Goal: Task Accomplishment & Management: Manage account settings

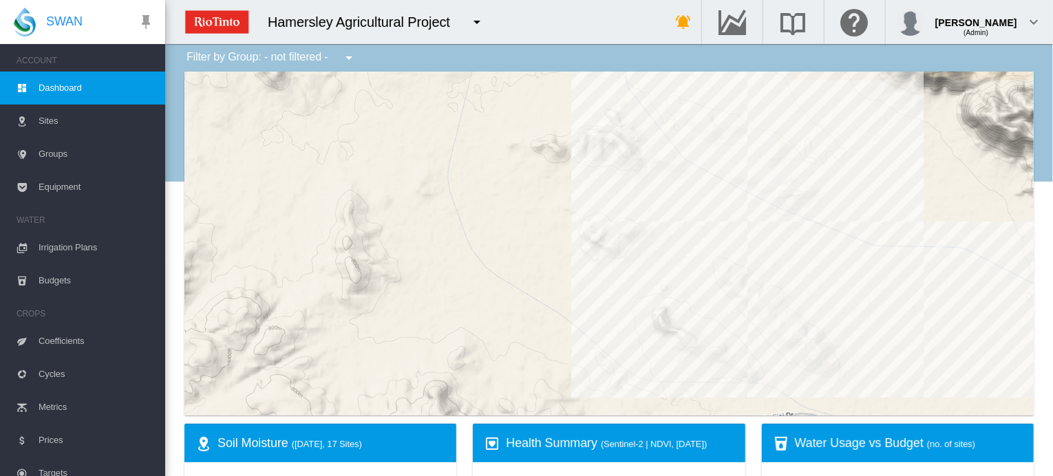
click at [77, 245] on span "Irrigation Plans" at bounding box center [97, 247] width 116 height 33
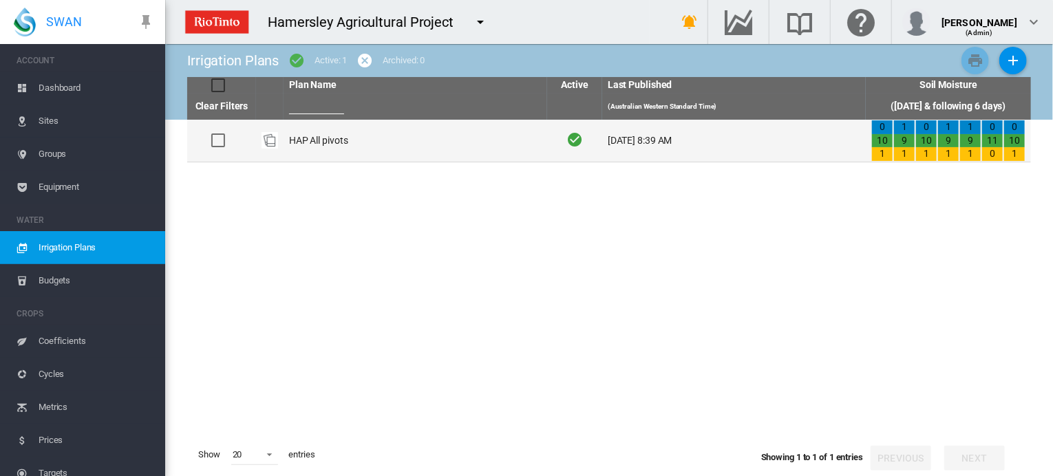
click at [310, 138] on td "HAP All pivots" at bounding box center [414, 141] width 263 height 42
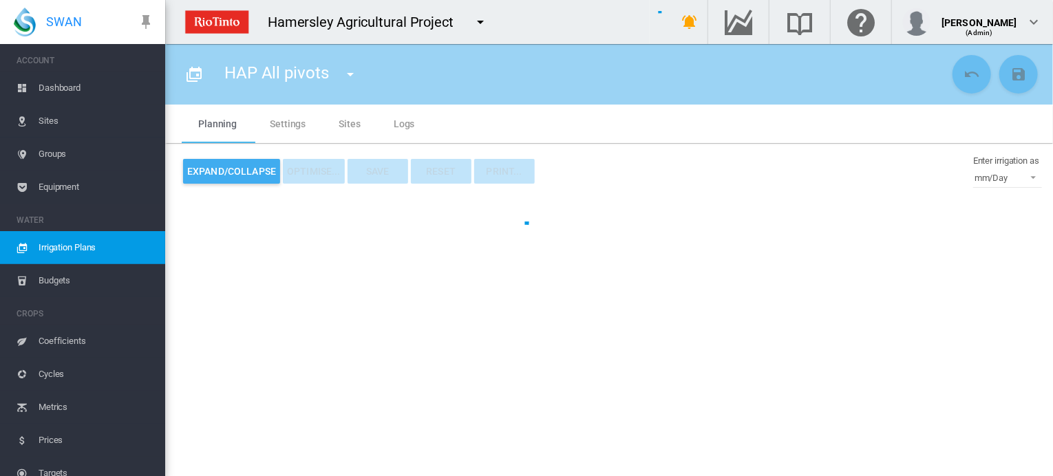
type input "**********"
type input "*"
type input "*****"
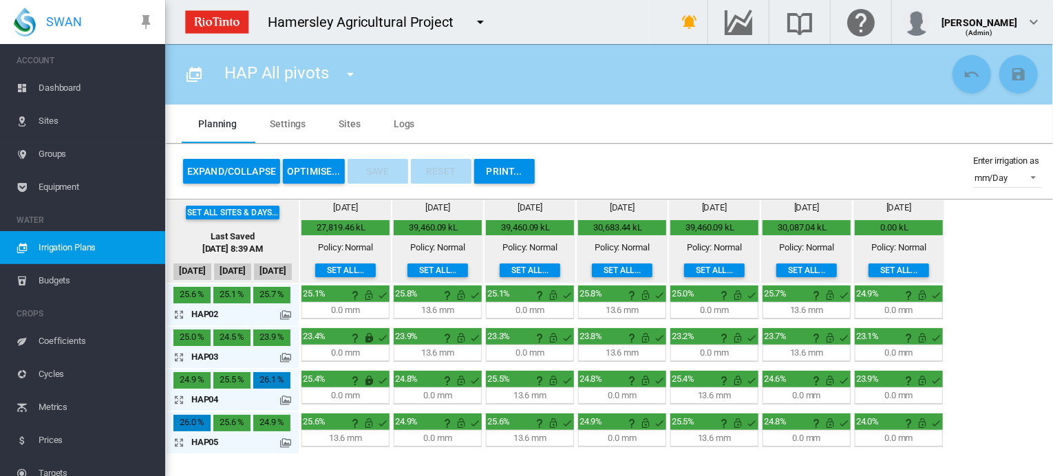
click at [319, 171] on button "OPTIMISE..." at bounding box center [314, 171] width 62 height 25
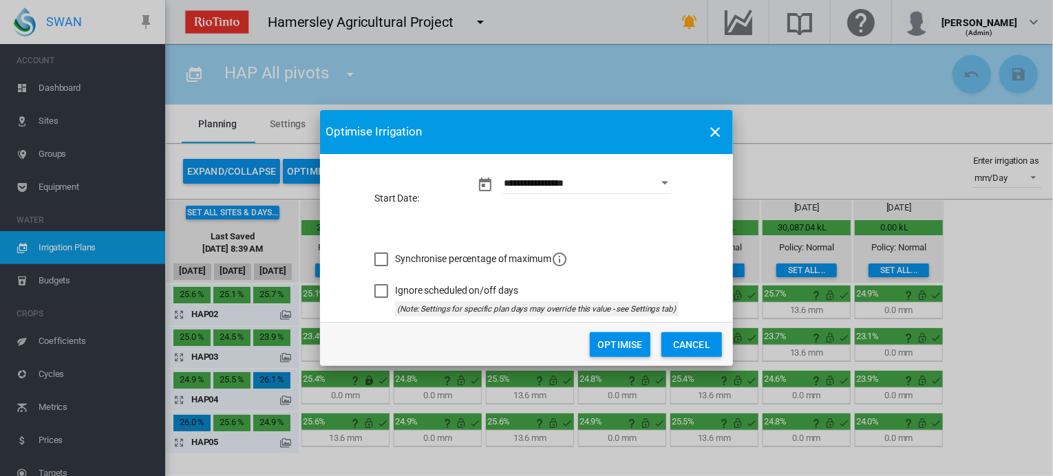
click at [618, 347] on button "Optimise" at bounding box center [620, 344] width 61 height 25
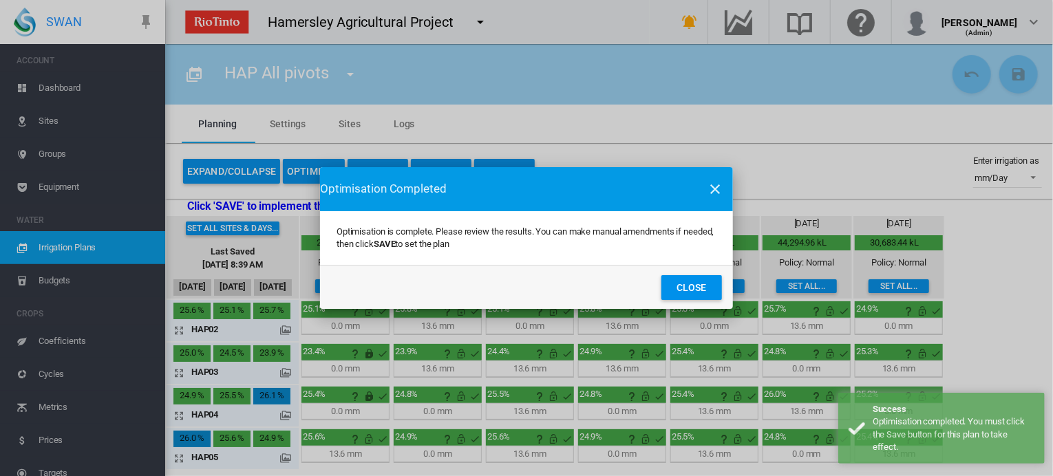
click at [699, 288] on button "Close" at bounding box center [691, 287] width 61 height 25
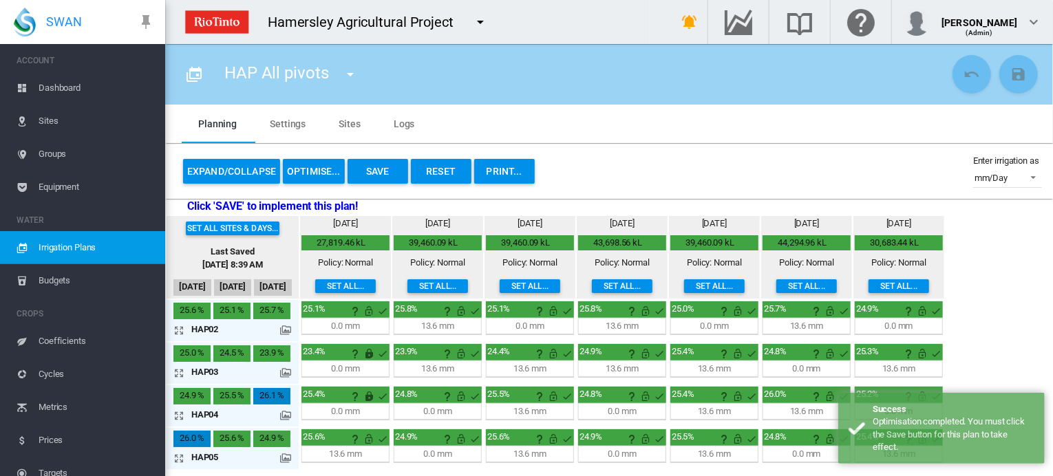
click at [376, 176] on button "Save" at bounding box center [377, 171] width 61 height 25
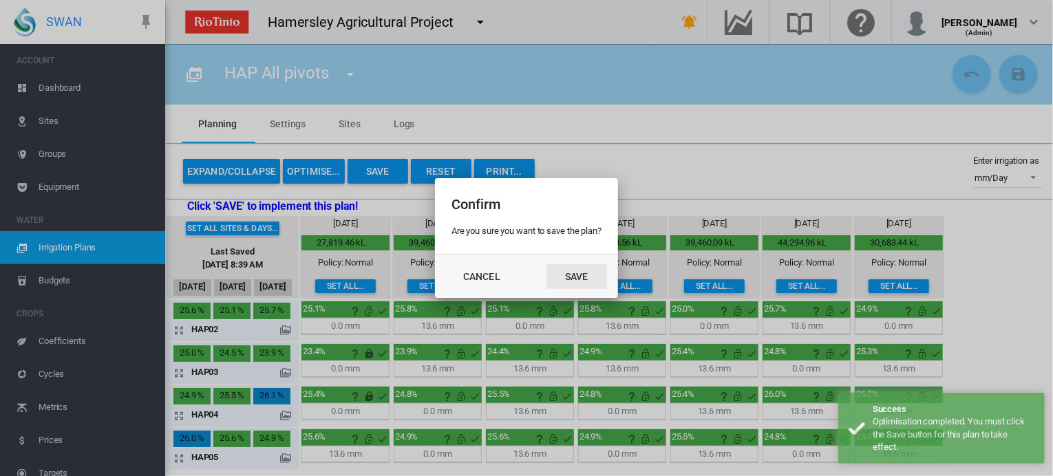
click at [572, 272] on button "Save" at bounding box center [576, 276] width 61 height 25
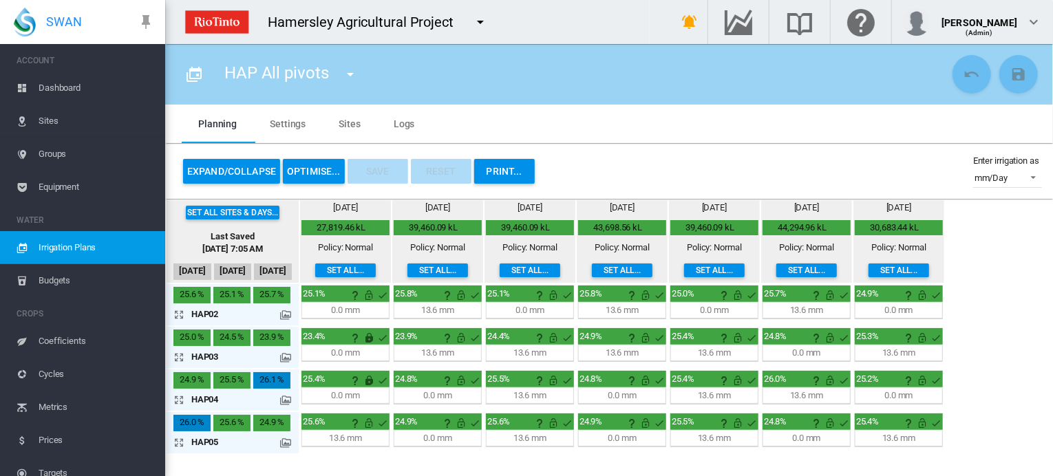
click at [285, 357] on md-icon at bounding box center [285, 357] width 11 height 11
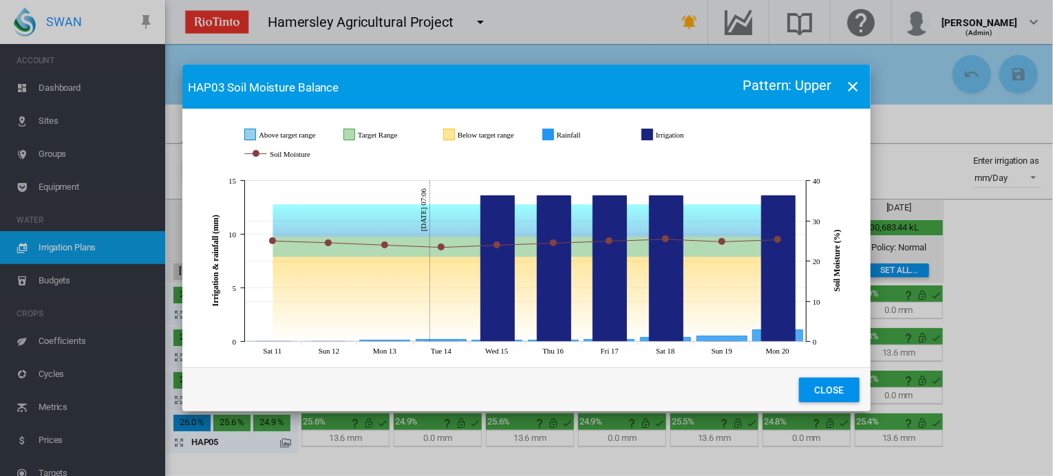
click at [845, 387] on button "Close" at bounding box center [829, 390] width 61 height 25
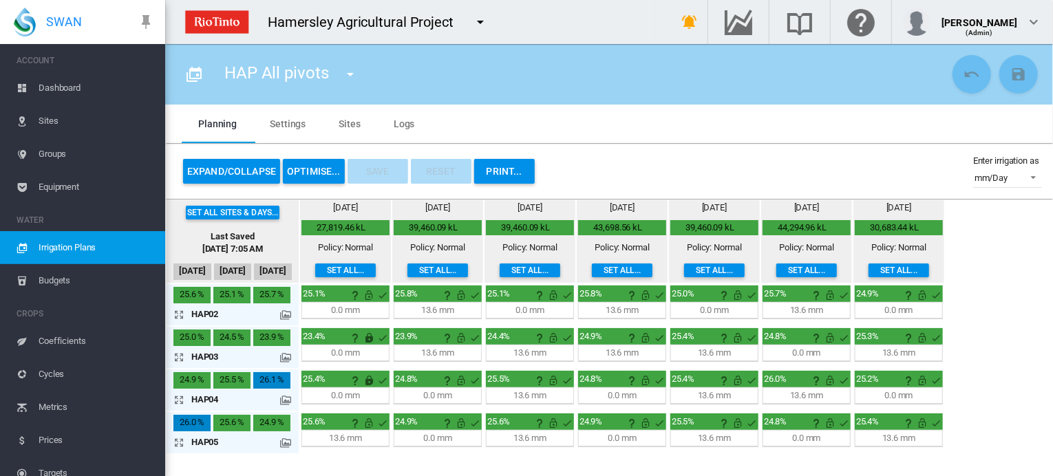
click at [177, 355] on md-icon "icon-arrow-expand" at bounding box center [181, 357] width 17 height 17
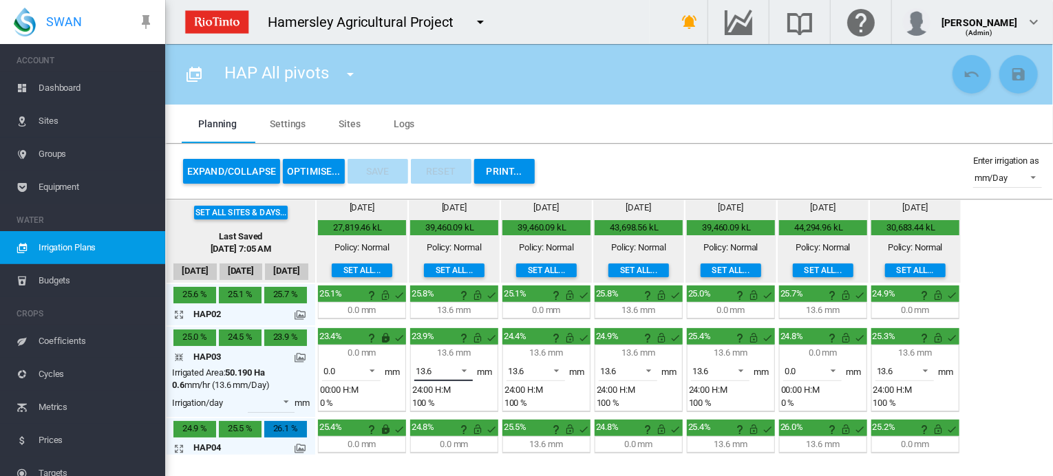
click at [463, 365] on span at bounding box center [460, 369] width 17 height 12
click at [460, 336] on md-option "0.0" at bounding box center [451, 337] width 94 height 33
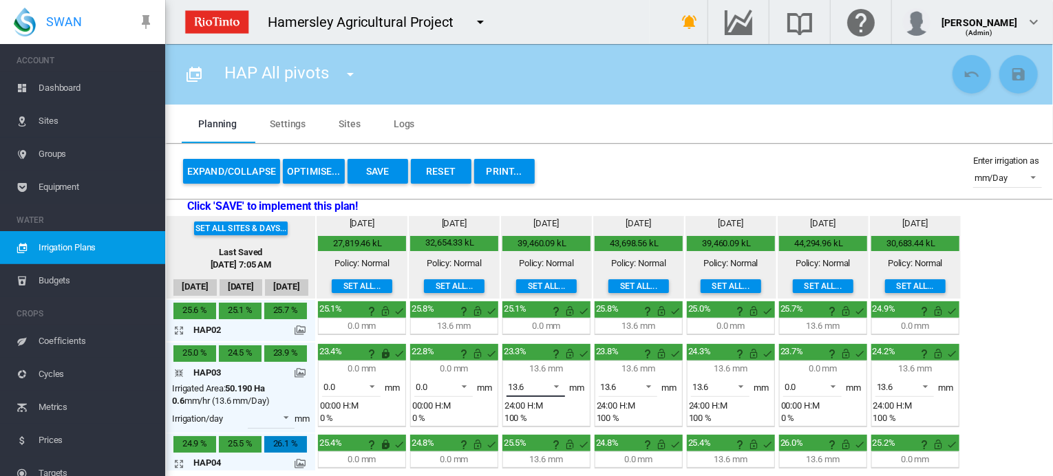
click at [554, 384] on span at bounding box center [552, 385] width 17 height 12
click at [539, 351] on md-option "0.0" at bounding box center [542, 352] width 94 height 33
click at [648, 386] on span at bounding box center [644, 385] width 17 height 12
click at [612, 347] on md-option "0.0" at bounding box center [634, 352] width 94 height 33
click at [740, 382] on span at bounding box center [736, 385] width 17 height 12
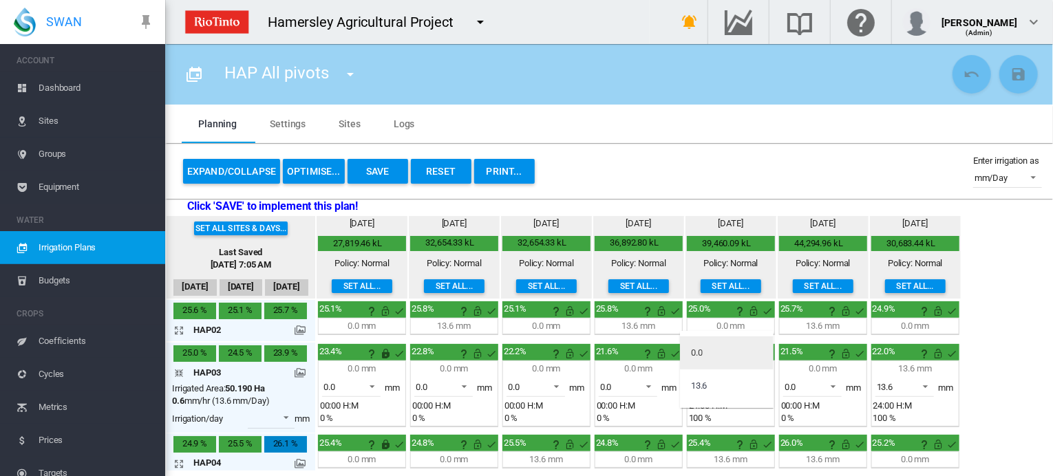
click at [702, 351] on div "0.0" at bounding box center [697, 353] width 12 height 12
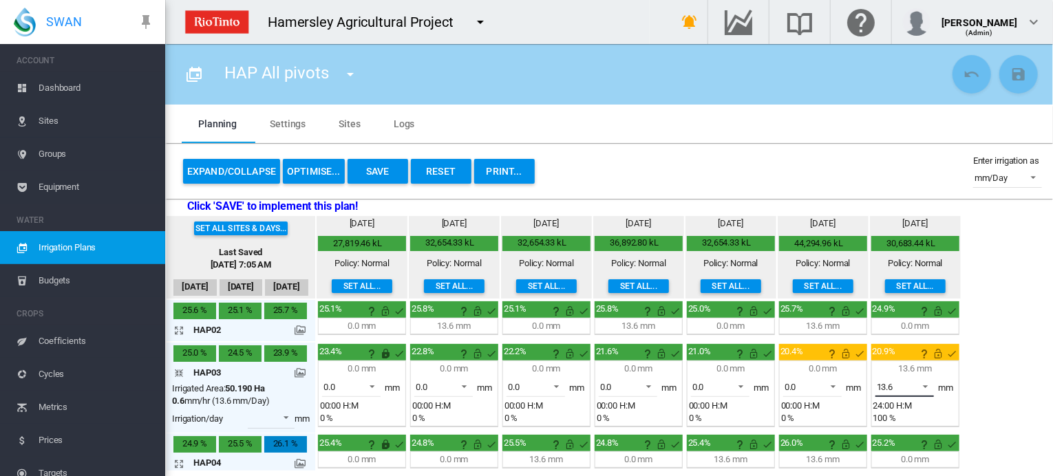
click at [922, 379] on span at bounding box center [921, 385] width 17 height 12
click at [889, 354] on md-option "0.0" at bounding box center [910, 352] width 94 height 33
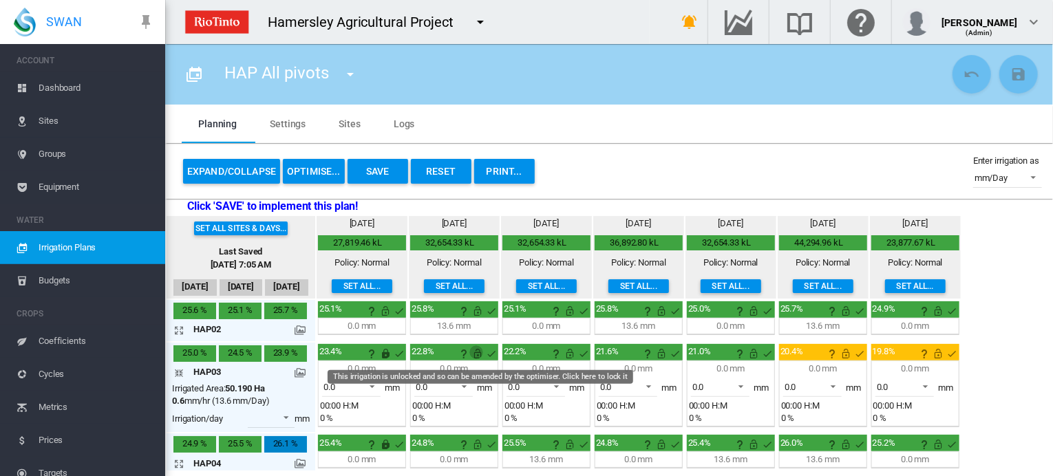
click at [474, 351] on md-icon "This irrigation is unlocked and so can be amended by the optimiser. Click here …" at bounding box center [477, 353] width 17 height 17
click at [563, 352] on md-icon "This irrigation is unlocked and so can be amended by the optimiser. Click here …" at bounding box center [569, 353] width 17 height 17
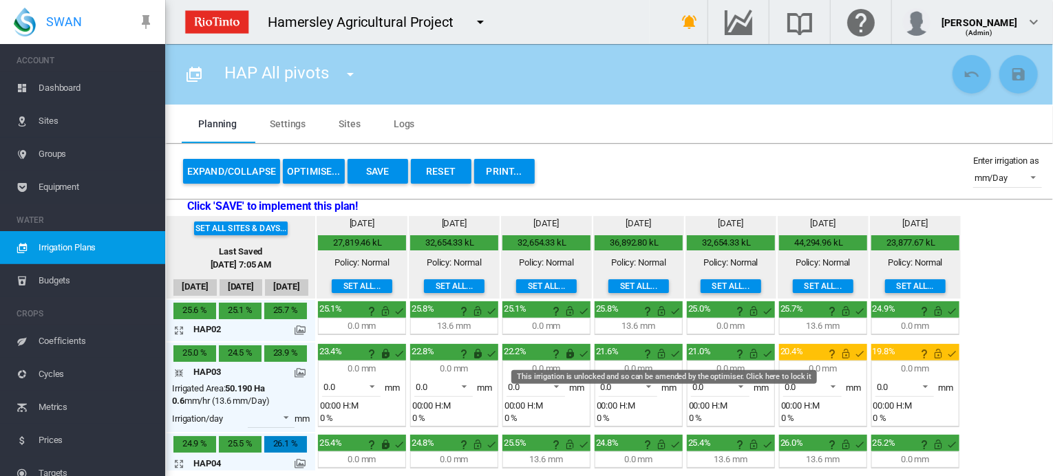
click at [660, 352] on md-icon "This irrigation is unlocked and so can be amended by the optimiser. Click here …" at bounding box center [662, 353] width 17 height 17
click at [754, 350] on md-icon "This irrigation is unlocked and so can be amended by the optimiser. Click here …" at bounding box center [754, 353] width 17 height 17
click at [376, 169] on button "Save" at bounding box center [377, 171] width 61 height 25
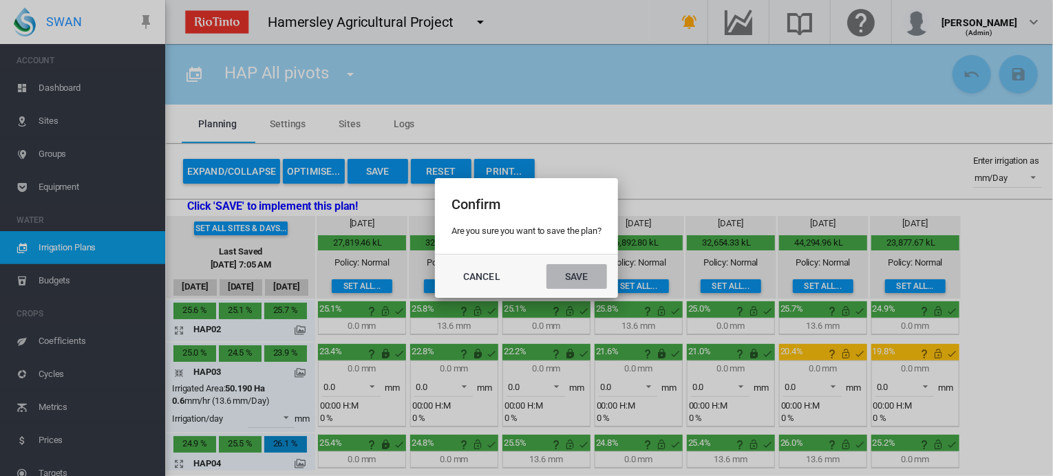
click at [572, 276] on button "Save" at bounding box center [576, 276] width 61 height 25
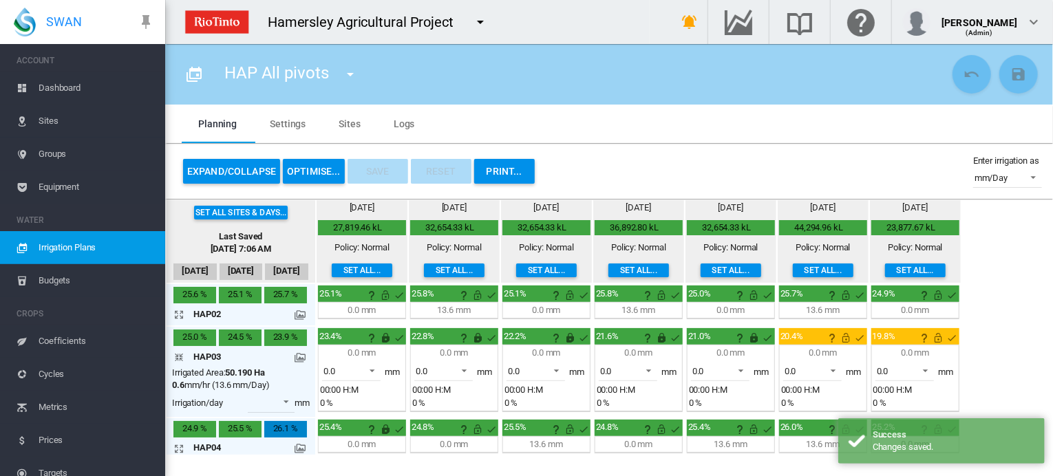
click at [316, 171] on button "OPTIMISE..." at bounding box center [314, 171] width 62 height 25
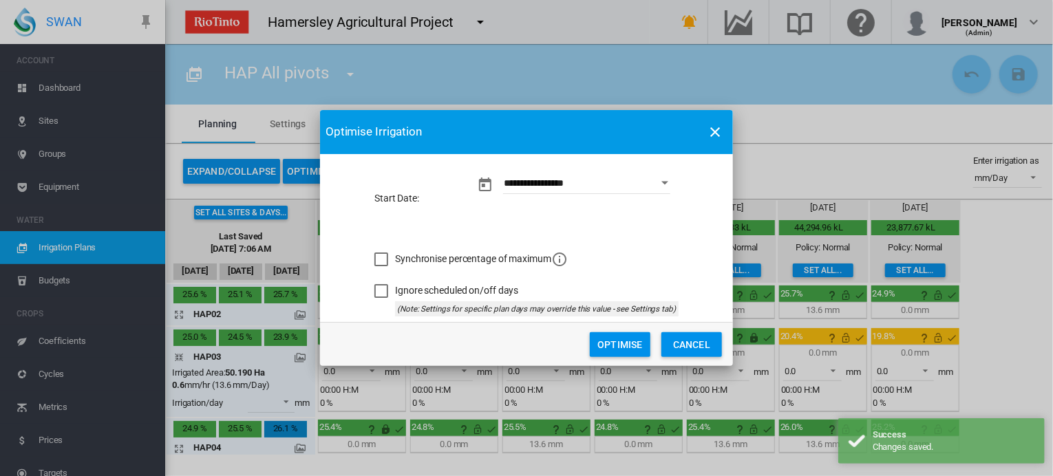
click at [605, 339] on button "Optimise" at bounding box center [620, 344] width 61 height 25
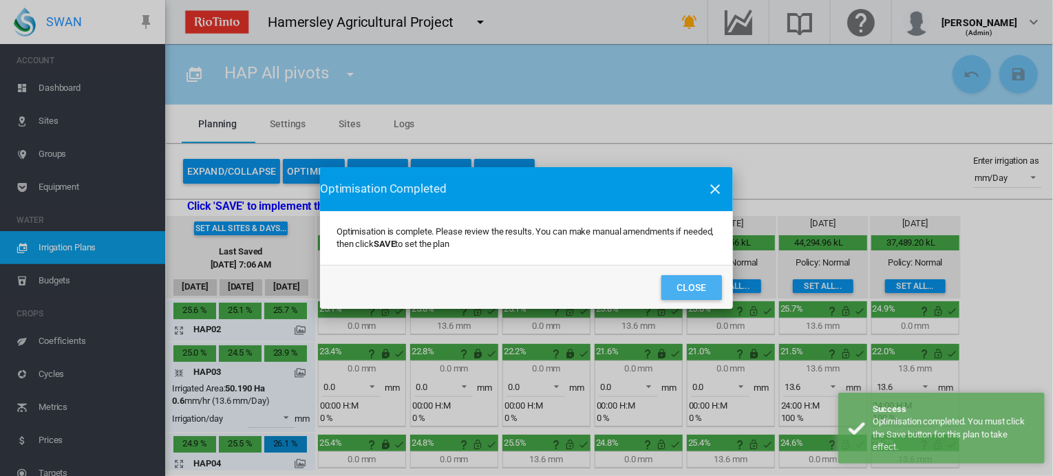
click at [682, 288] on button "Close" at bounding box center [691, 287] width 61 height 25
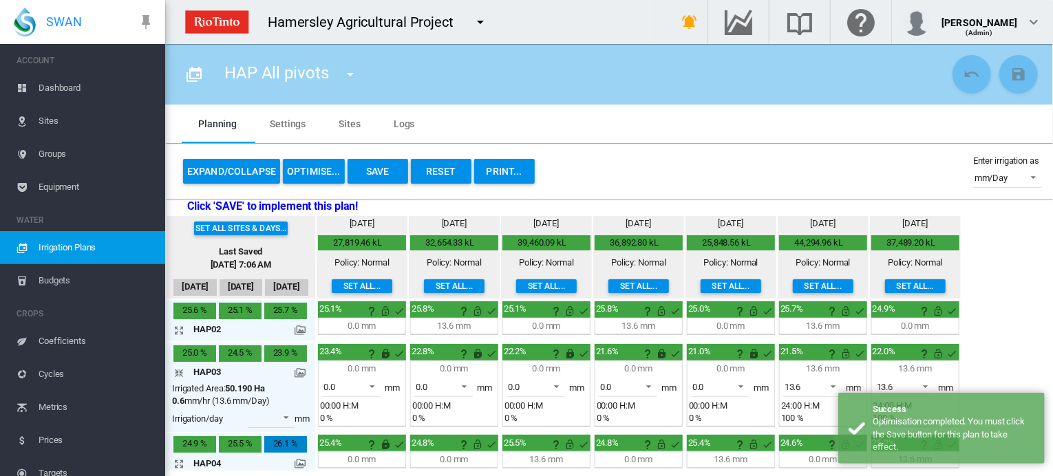
click at [384, 173] on button "Save" at bounding box center [377, 171] width 61 height 25
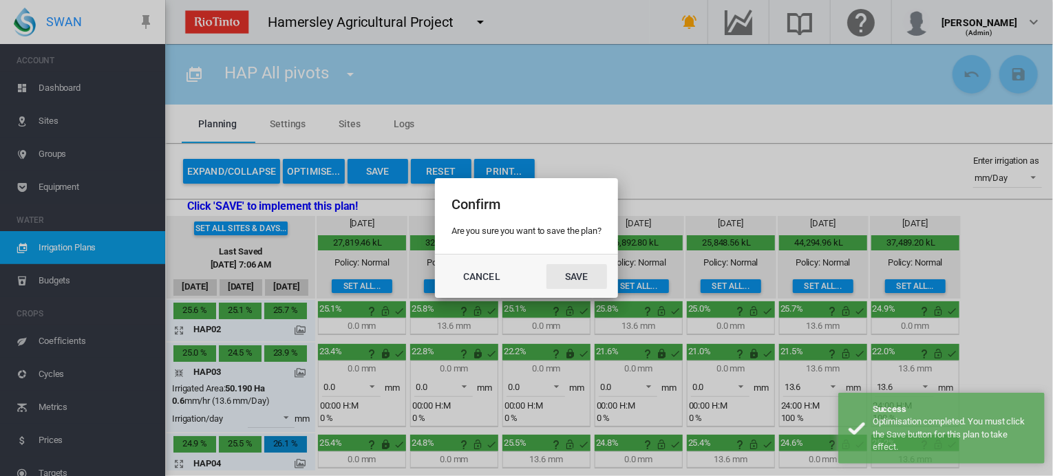
click at [571, 266] on button "Save" at bounding box center [576, 276] width 61 height 25
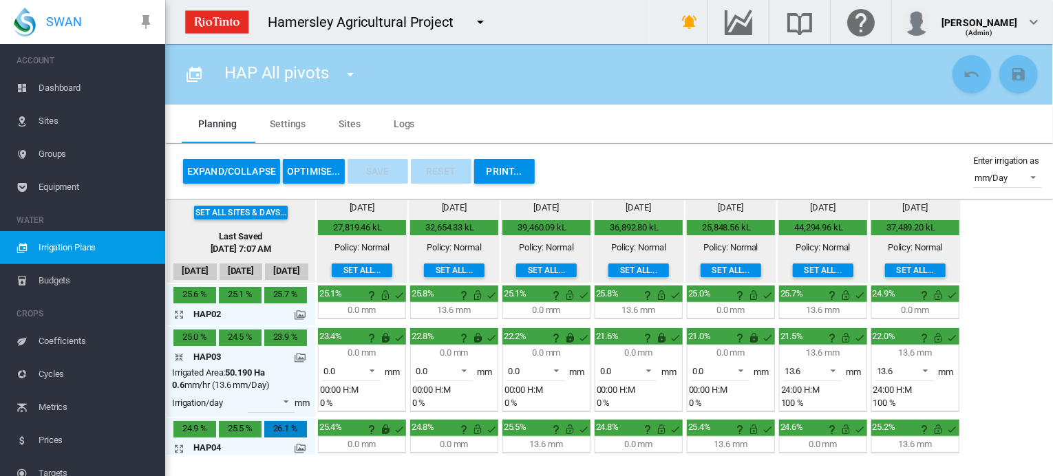
click at [177, 354] on md-icon "icon-arrow-collapse" at bounding box center [181, 357] width 17 height 17
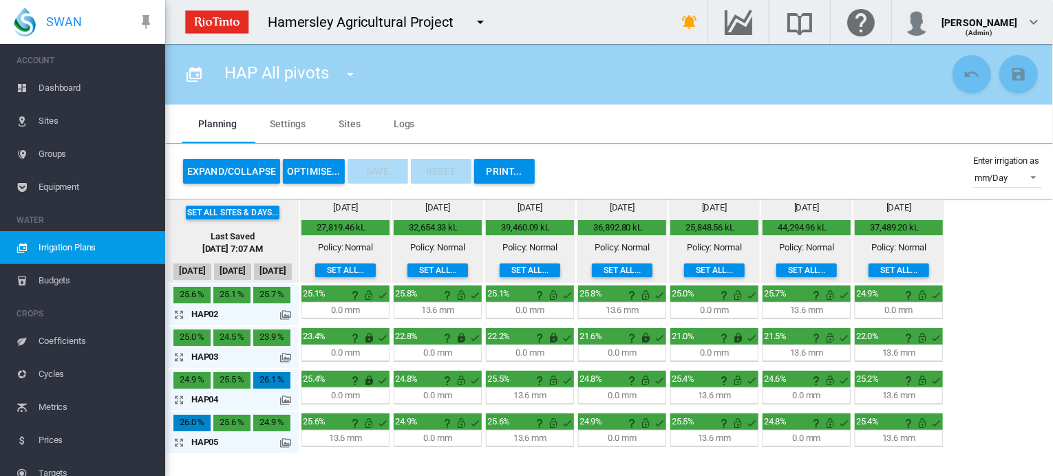
click at [184, 396] on md-icon "icon-arrow-expand" at bounding box center [181, 399] width 17 height 17
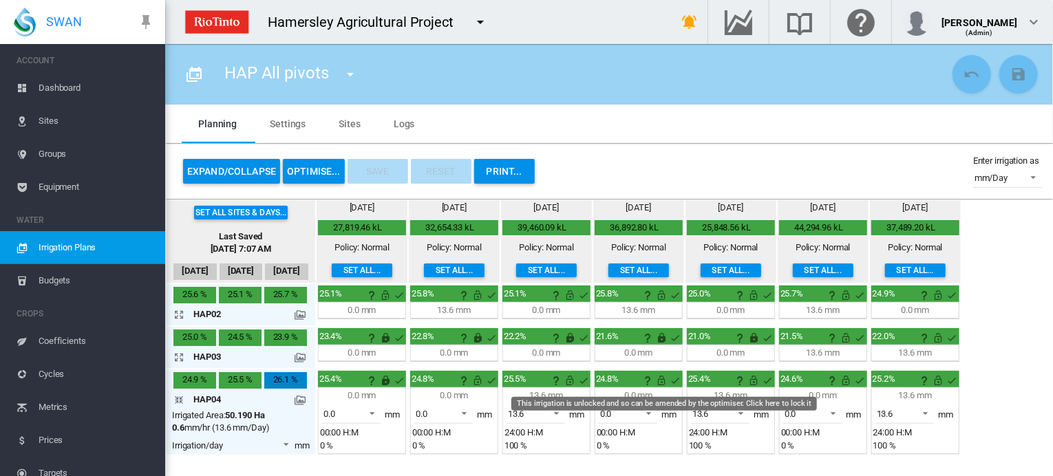
click at [660, 381] on md-icon "This irrigation is unlocked and so can be amended by the optimiser. Click here …" at bounding box center [662, 380] width 17 height 17
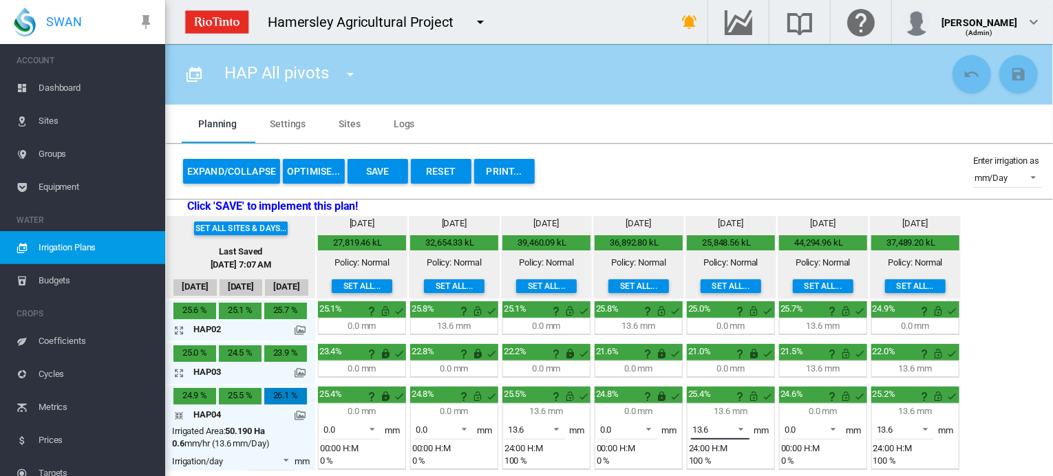
click at [737, 424] on span at bounding box center [736, 428] width 17 height 12
click at [724, 393] on md-option "0.0" at bounding box center [727, 394] width 94 height 33
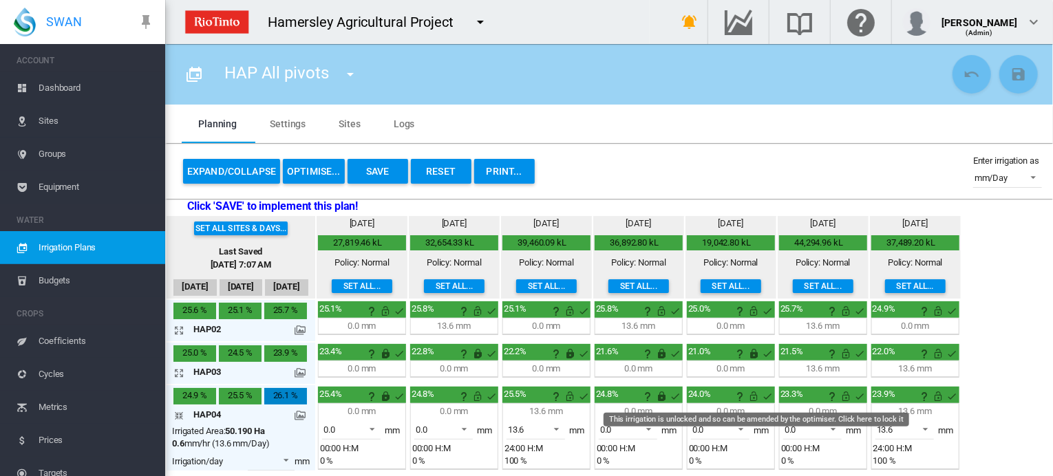
click at [753, 394] on md-icon "This irrigation is unlocked and so can be amended by the optimiser. Click here …" at bounding box center [754, 396] width 17 height 17
click at [842, 393] on md-icon "This irrigation is unlocked and so can be amended by the optimiser. Click here …" at bounding box center [846, 396] width 17 height 17
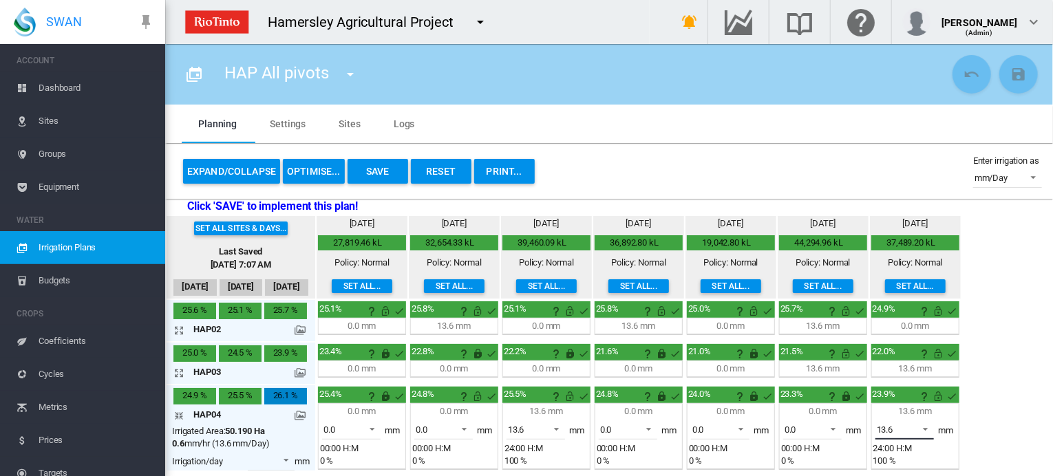
click at [925, 424] on span at bounding box center [921, 428] width 17 height 12
click at [912, 398] on md-option "0.0" at bounding box center [910, 394] width 94 height 33
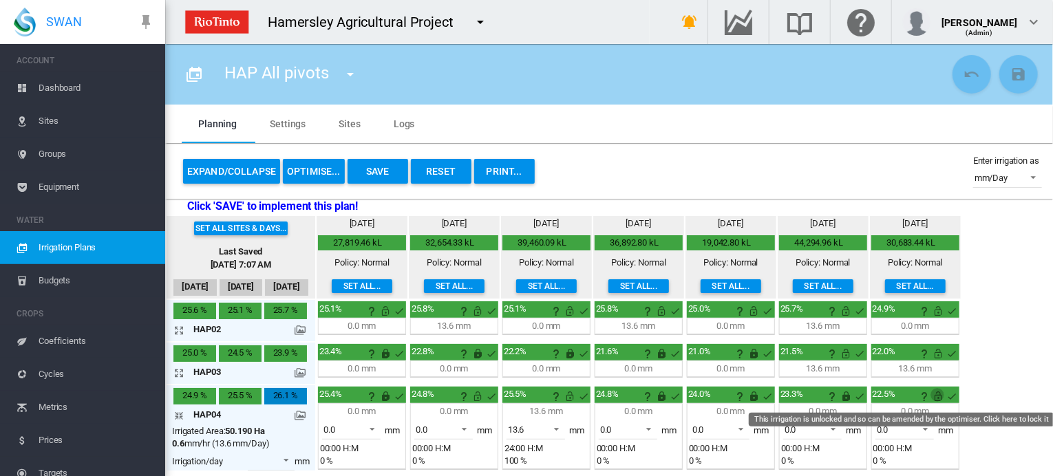
click at [938, 395] on md-icon "This irrigation is unlocked and so can be amended by the optimiser. Click here …" at bounding box center [938, 396] width 17 height 17
click at [179, 411] on md-icon "icon-arrow-collapse" at bounding box center [181, 415] width 17 height 17
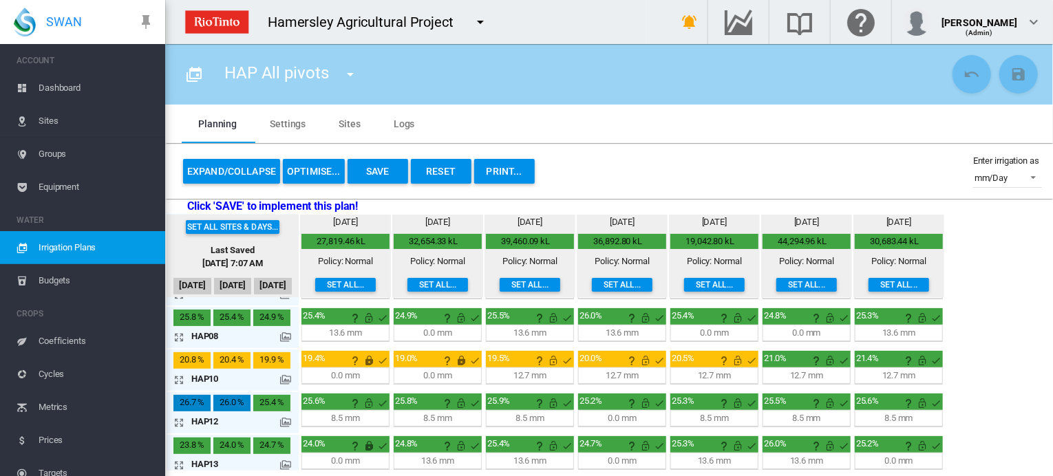
scroll to position [275, 0]
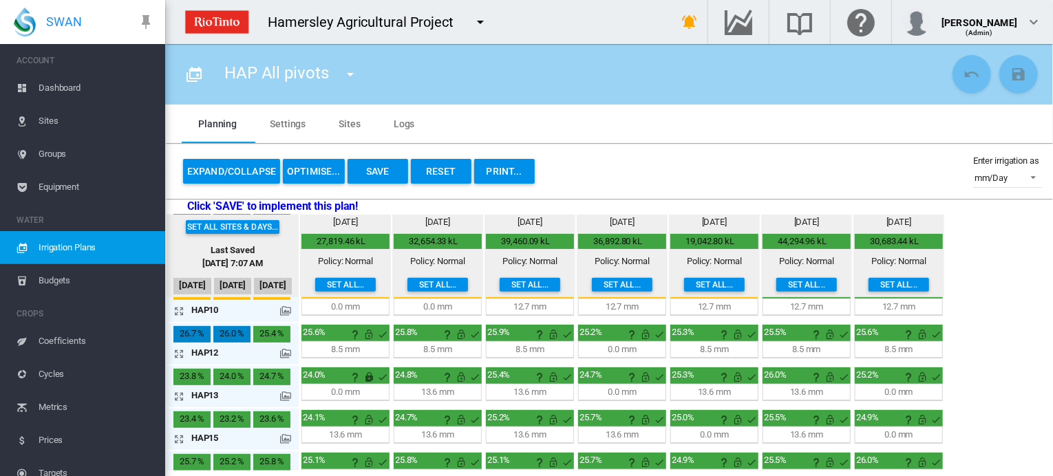
click at [179, 391] on md-icon "icon-arrow-expand" at bounding box center [181, 396] width 17 height 17
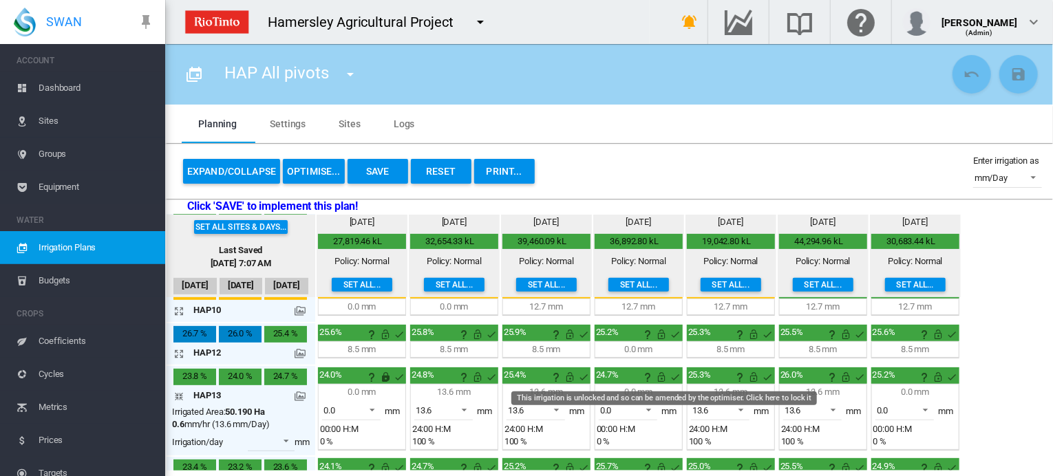
click at [656, 371] on md-icon "This irrigation is unlocked and so can be amended by the optimiser. Click here …" at bounding box center [662, 377] width 17 height 17
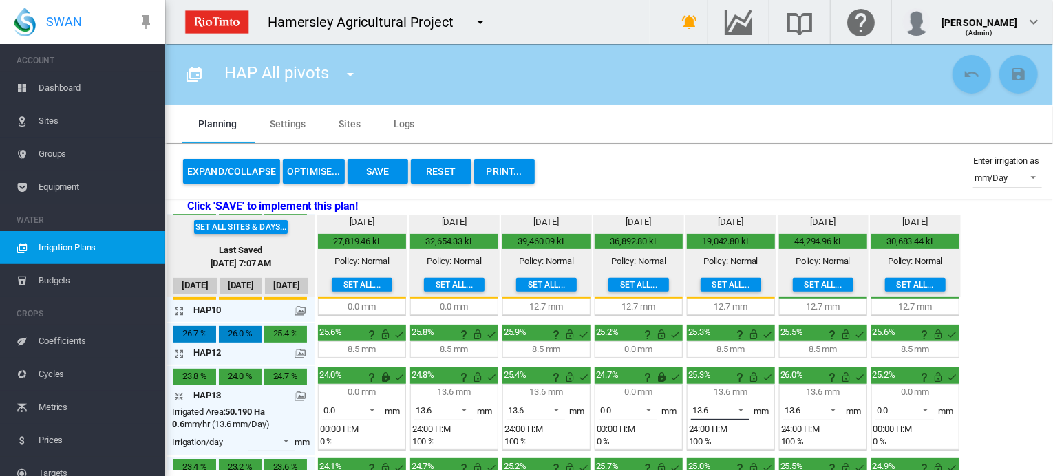
click at [744, 407] on span at bounding box center [736, 408] width 17 height 12
click at [731, 378] on md-option "0.0" at bounding box center [727, 374] width 94 height 33
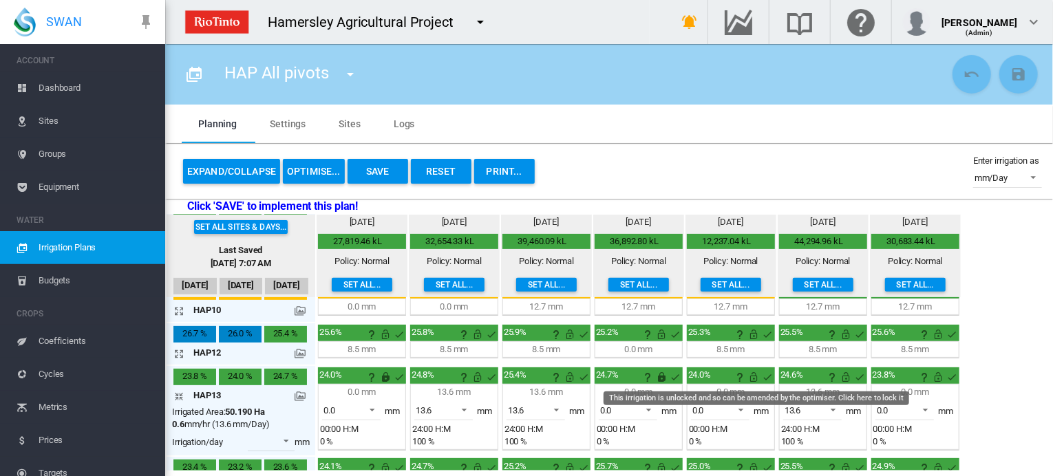
click at [754, 372] on md-icon "This irrigation is unlocked and so can be amended by the optimiser. Click here …" at bounding box center [754, 377] width 17 height 17
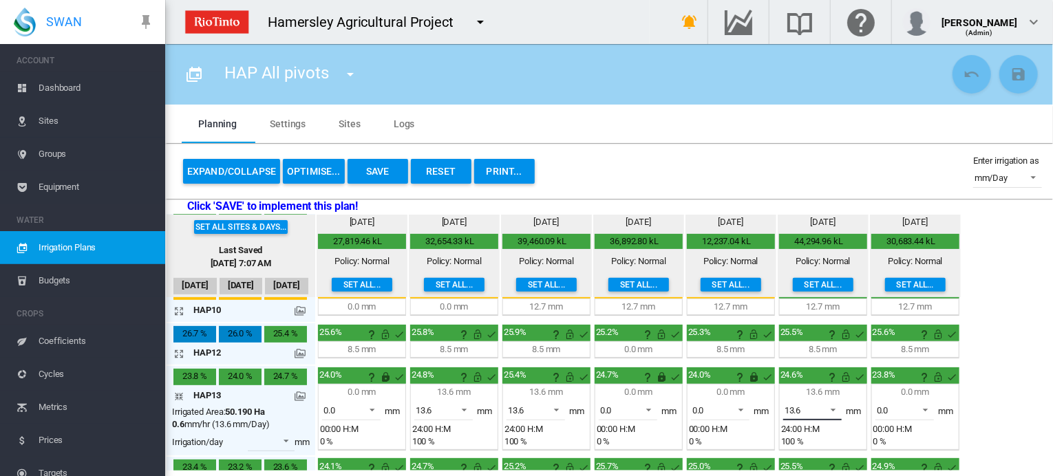
click at [831, 402] on span at bounding box center [829, 408] width 17 height 12
click at [812, 374] on md-option "0.0" at bounding box center [818, 374] width 94 height 33
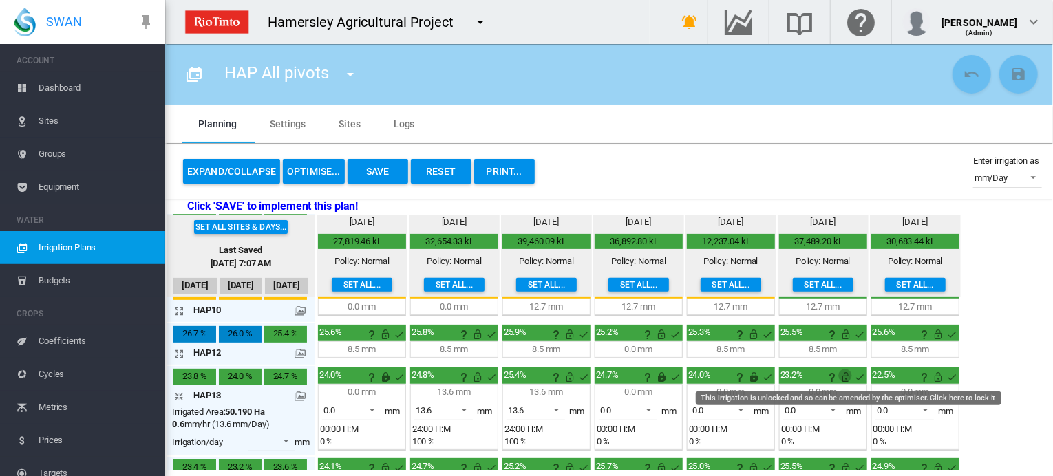
click at [842, 371] on md-icon "This irrigation is unlocked and so can be amended by the optimiser. Click here …" at bounding box center [846, 377] width 17 height 17
click at [939, 374] on md-icon "This irrigation is unlocked and so can be amended by the optimiser. Click here …" at bounding box center [938, 377] width 17 height 17
click at [363, 164] on button "Save" at bounding box center [377, 171] width 61 height 25
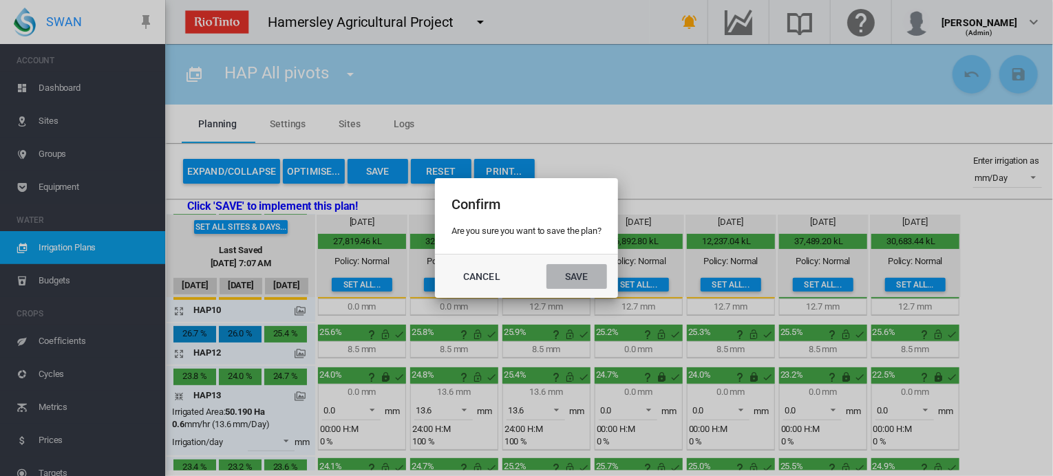
click at [577, 270] on button "Save" at bounding box center [576, 276] width 61 height 25
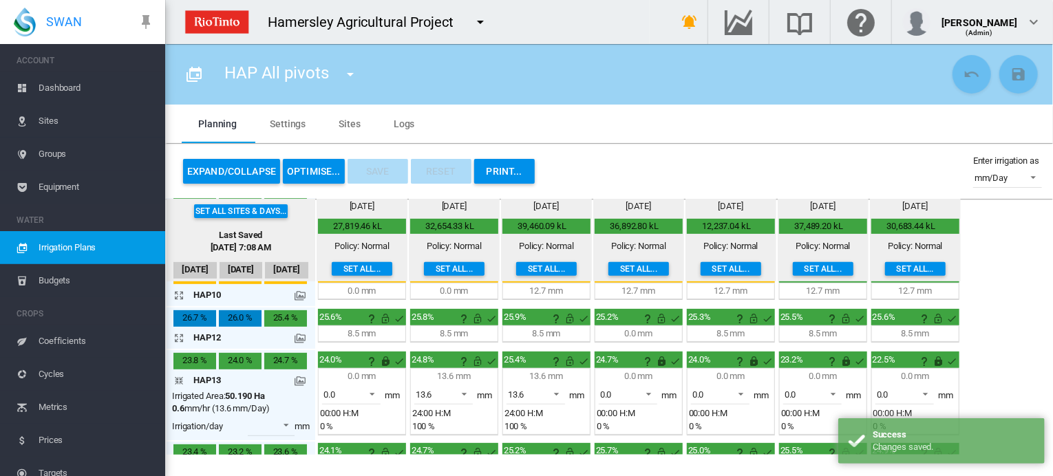
click at [305, 172] on button "OPTIMISE..." at bounding box center [314, 171] width 62 height 25
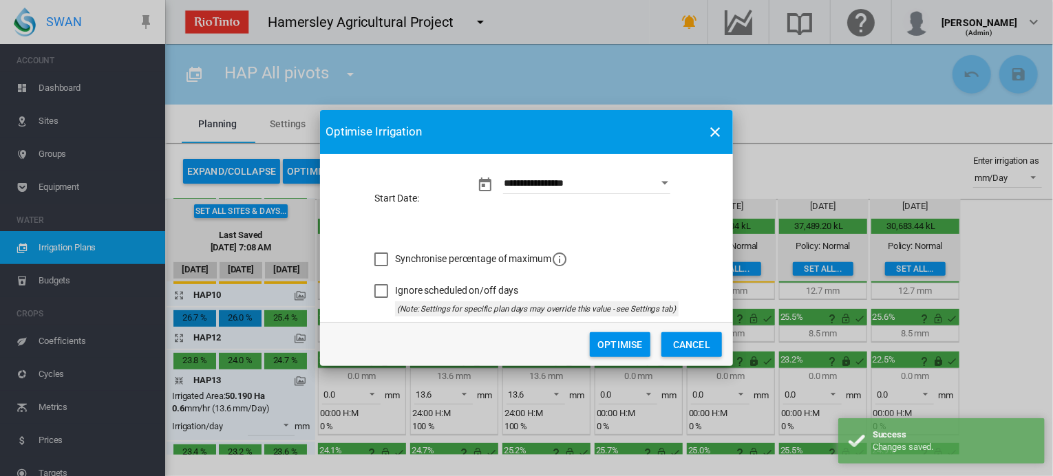
click at [603, 342] on button "Optimise" at bounding box center [620, 344] width 61 height 25
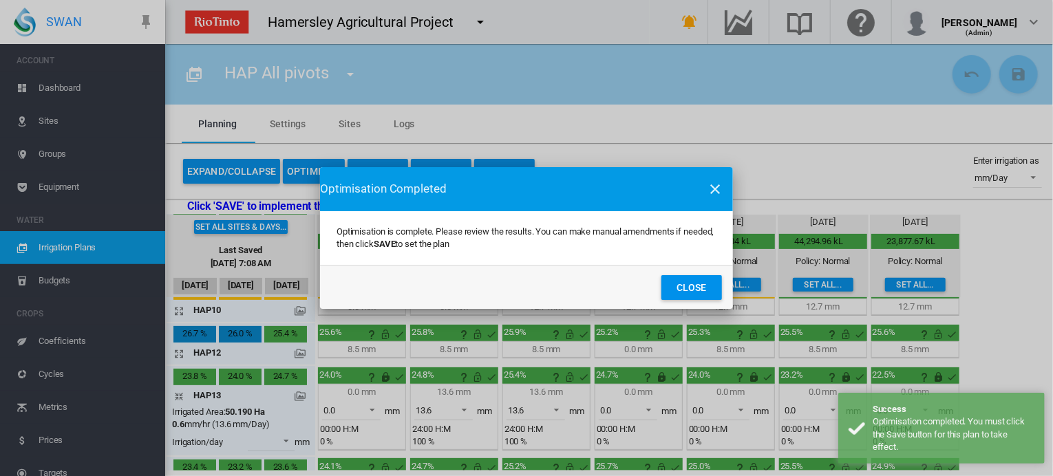
click at [707, 285] on button "Close" at bounding box center [691, 287] width 61 height 25
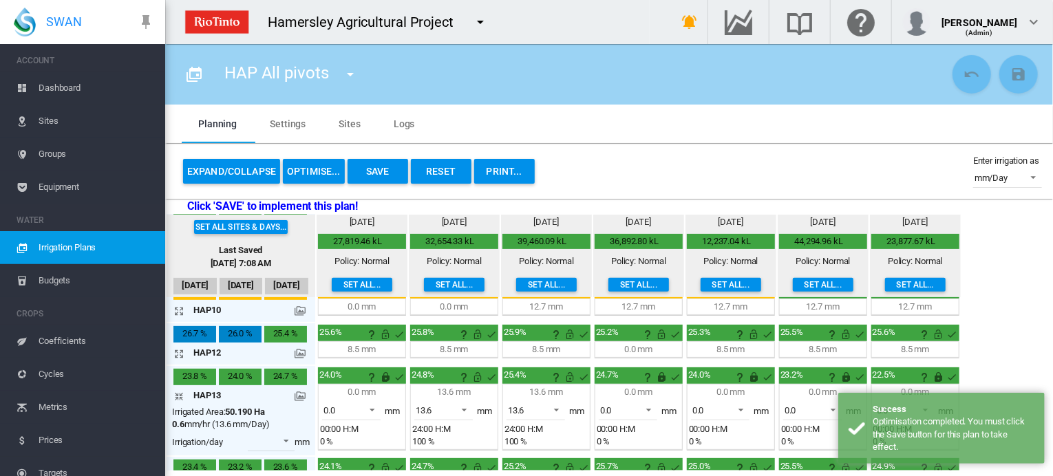
click at [374, 169] on button "Save" at bounding box center [377, 171] width 61 height 25
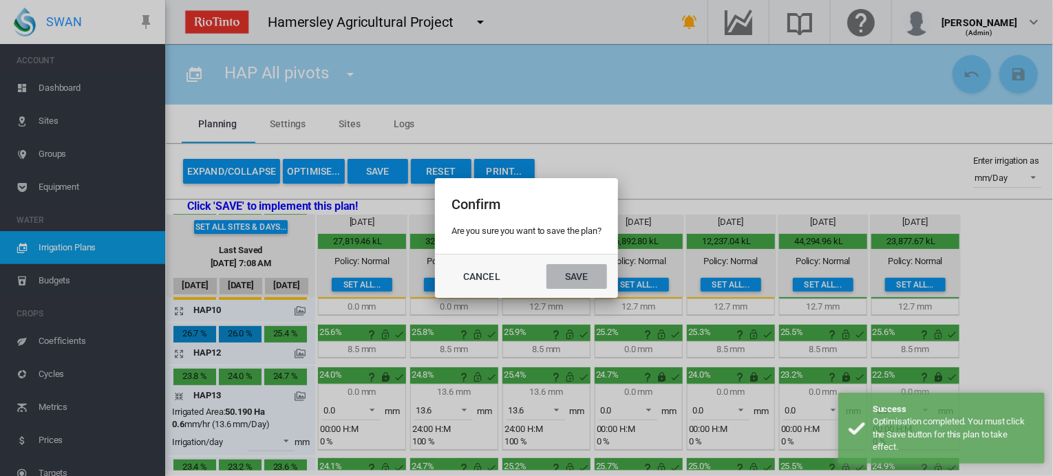
click at [575, 277] on button "Save" at bounding box center [576, 276] width 61 height 25
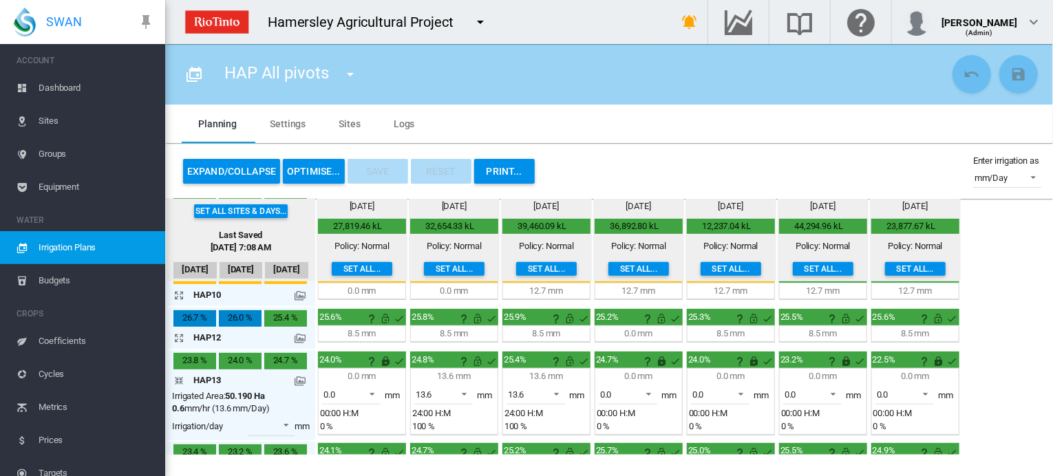
click at [178, 372] on md-icon "icon-arrow-collapse" at bounding box center [181, 380] width 17 height 17
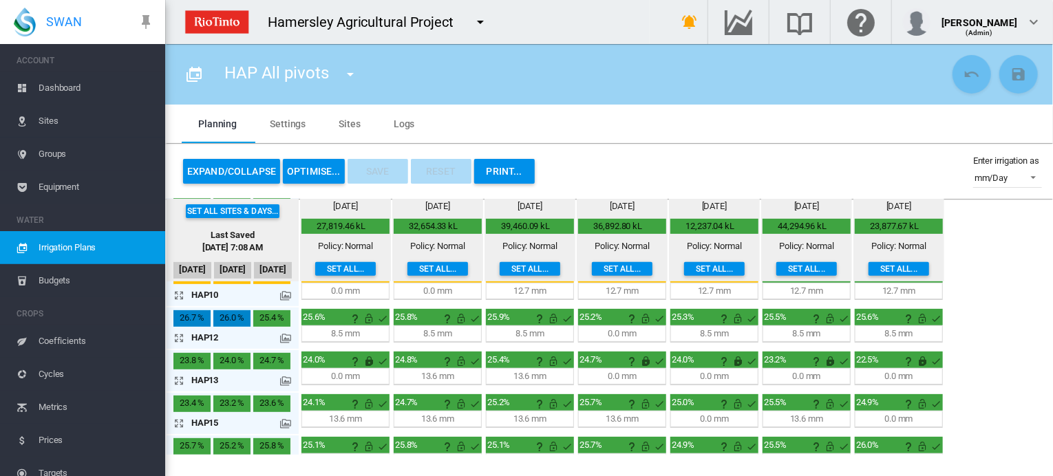
click at [347, 123] on md-tab-item "Sites" at bounding box center [349, 124] width 55 height 39
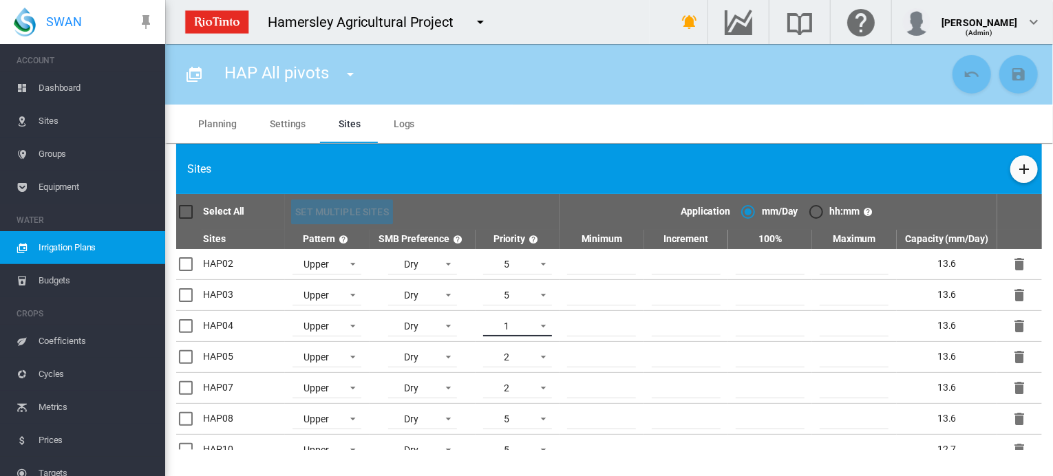
click at [538, 321] on span at bounding box center [539, 325] width 17 height 12
click at [493, 447] on md-option "5" at bounding box center [518, 447] width 94 height 33
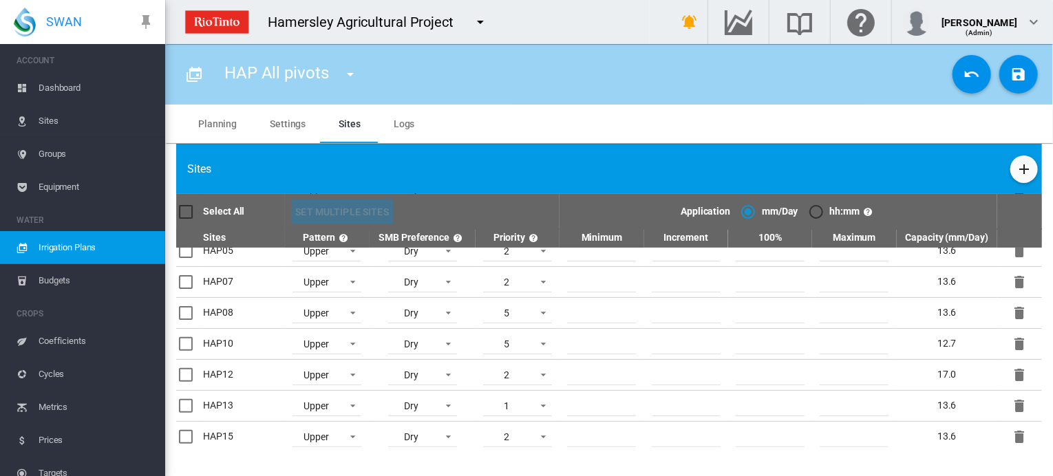
scroll to position [138, 0]
click at [539, 367] on span at bounding box center [539, 373] width 17 height 12
click at [499, 447] on md-option "5" at bounding box center [518, 447] width 94 height 33
click at [537, 367] on span at bounding box center [539, 373] width 17 height 12
click at [515, 241] on md-option "1" at bounding box center [518, 240] width 94 height 33
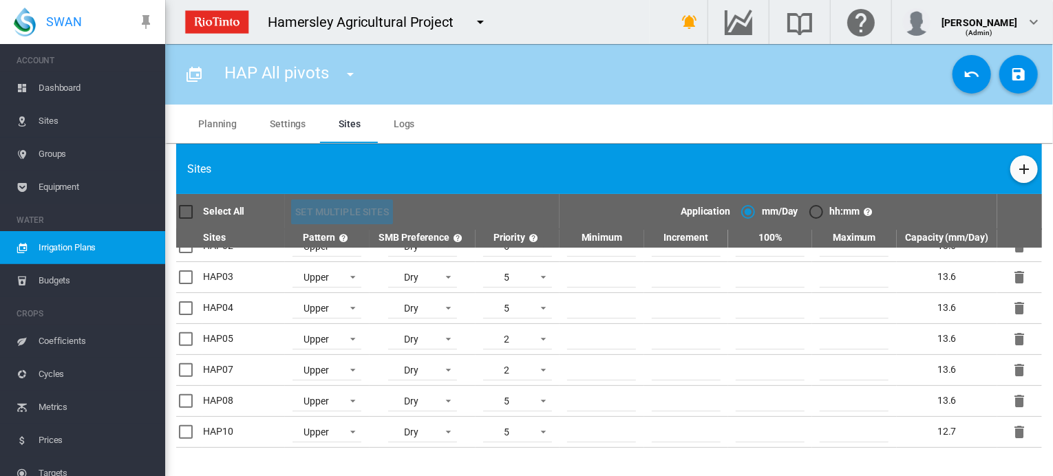
scroll to position [0, 0]
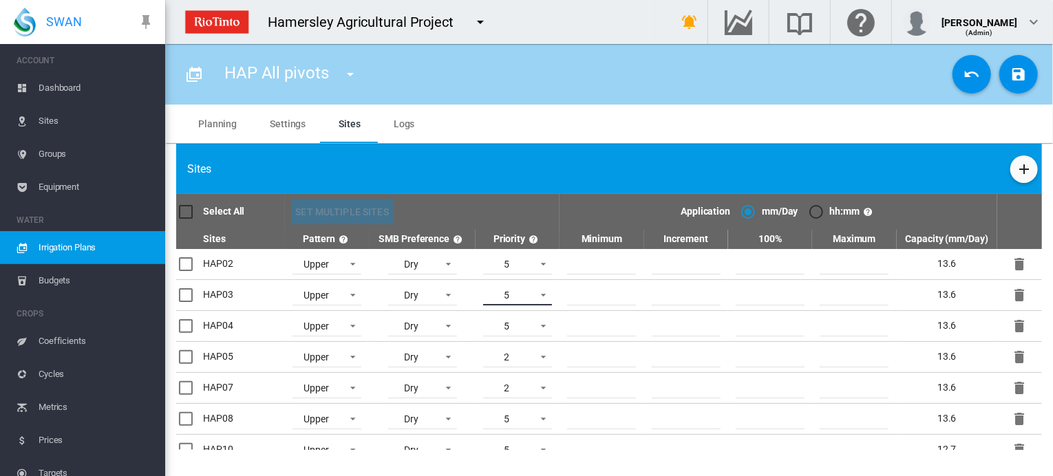
click at [542, 288] on span at bounding box center [539, 294] width 17 height 12
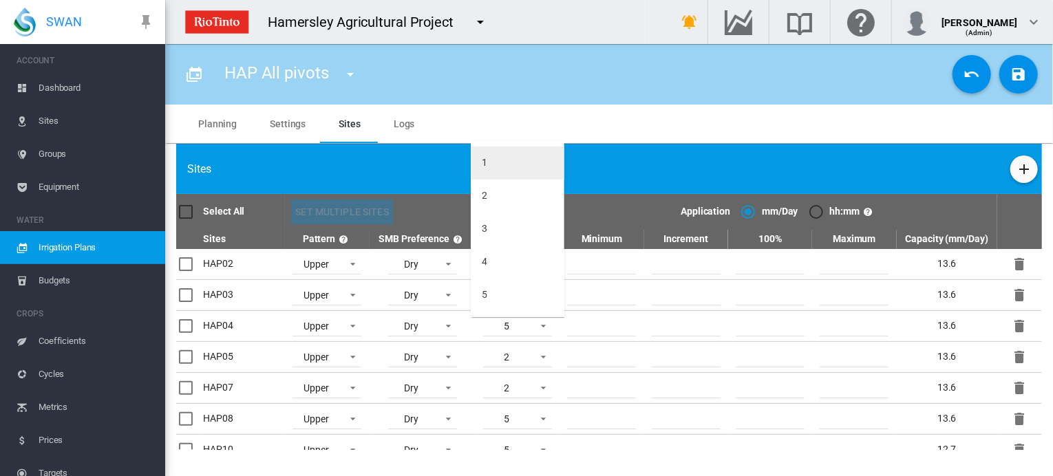
click at [515, 161] on md-option "1" at bounding box center [518, 163] width 94 height 33
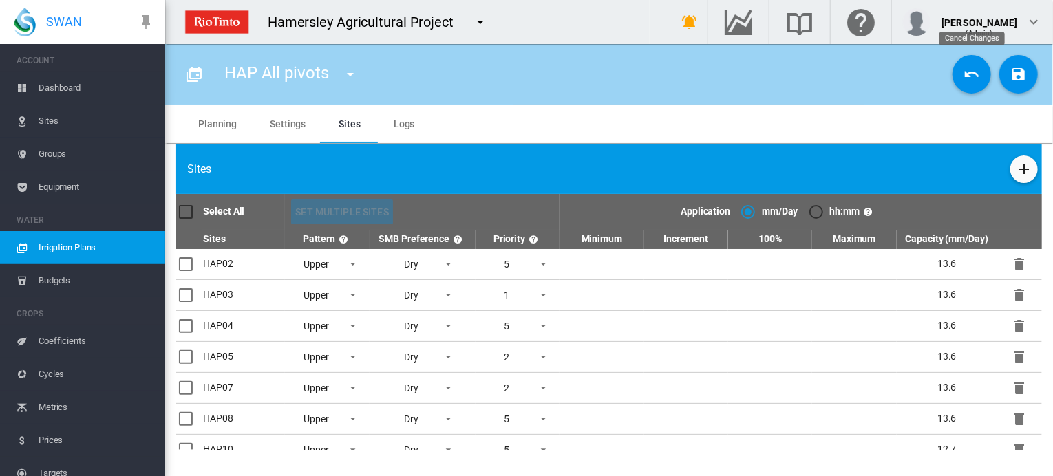
click at [980, 65] on button "Cancel Changes" at bounding box center [971, 74] width 39 height 39
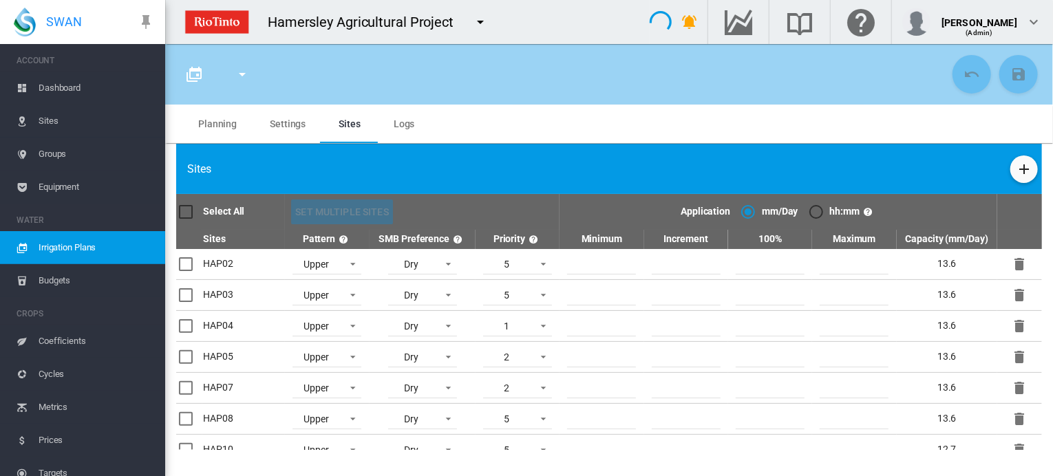
type input "**********"
click at [56, 252] on span "Irrigation Plans" at bounding box center [97, 247] width 116 height 33
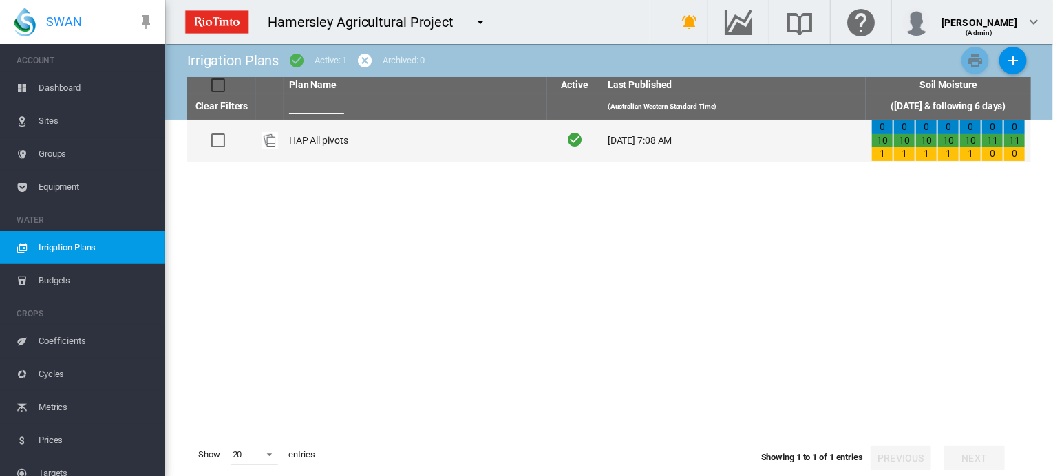
click at [316, 137] on td "HAP All pivots" at bounding box center [414, 141] width 263 height 42
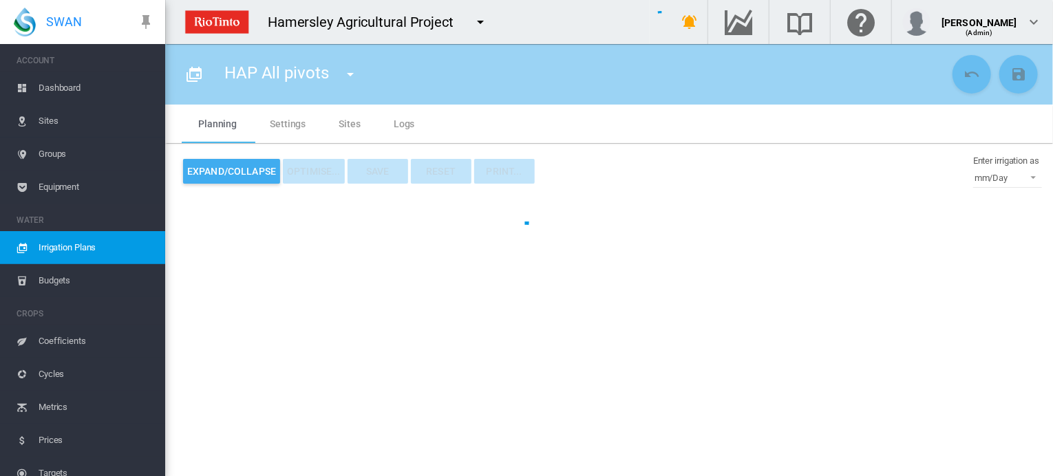
type input "**********"
type input "*"
type input "*****"
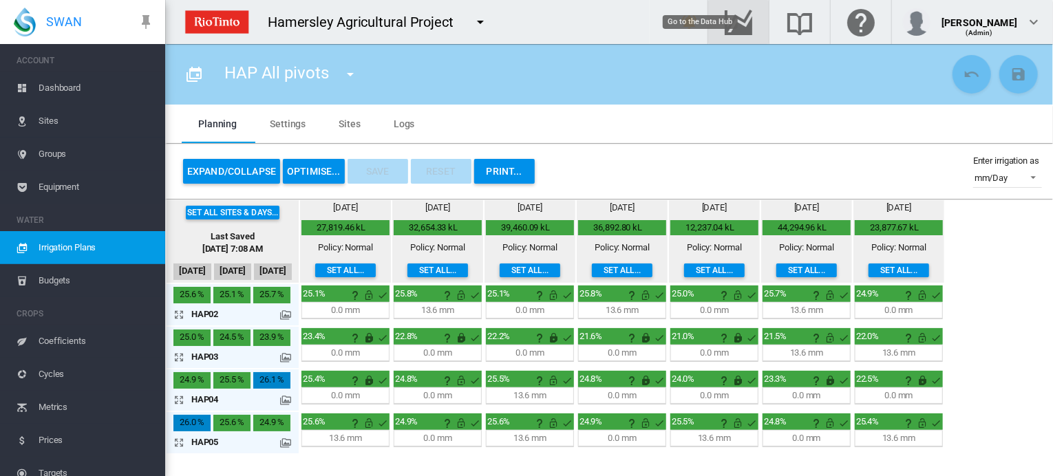
click at [755, 19] on md-icon "Go to the Data Hub" at bounding box center [738, 22] width 33 height 17
